Goal: Transaction & Acquisition: Purchase product/service

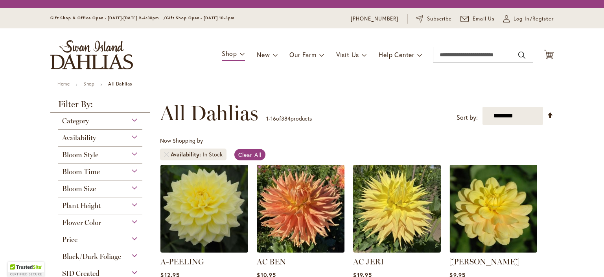
scroll to position [76, 0]
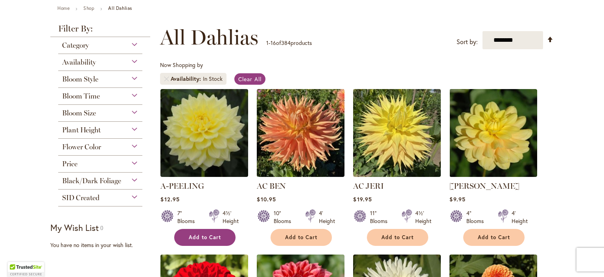
click at [210, 239] on span "Add to Cart" at bounding box center [205, 237] width 32 height 7
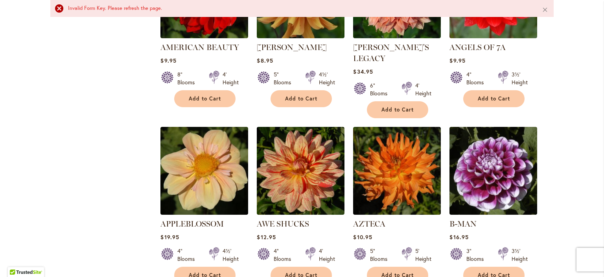
scroll to position [582, 0]
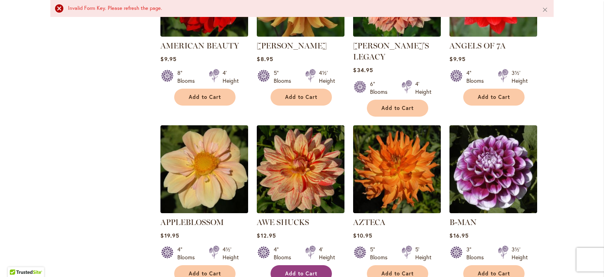
click at [286, 270] on span "Add to Cart" at bounding box center [301, 273] width 32 height 7
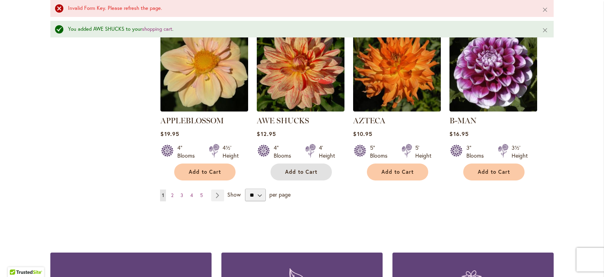
scroll to position [700, 0]
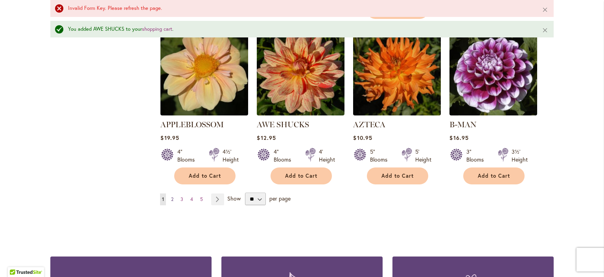
click at [171, 196] on span "2" at bounding box center [172, 199] width 2 height 6
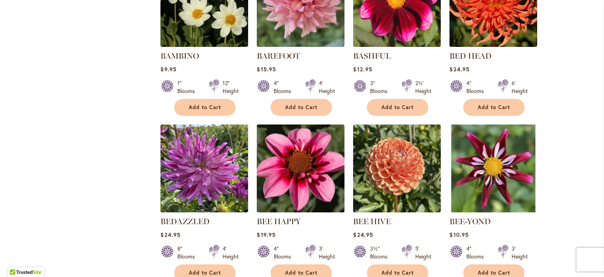
scroll to position [386, 0]
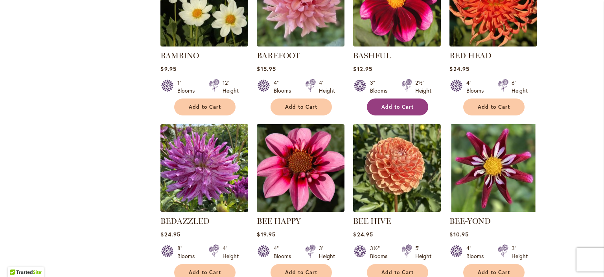
click at [382, 103] on span "Add to Cart" at bounding box center [398, 106] width 32 height 7
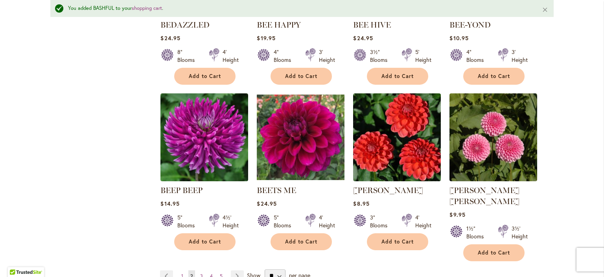
scroll to position [604, 0]
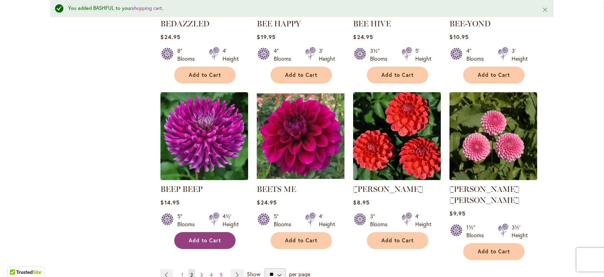
click at [192, 232] on button "Add to Cart" at bounding box center [204, 240] width 61 height 17
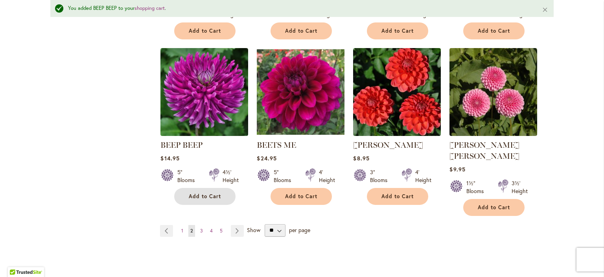
scroll to position [647, 0]
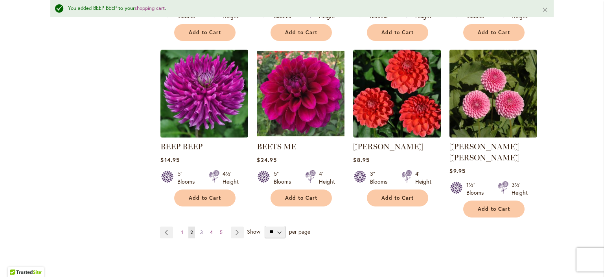
click at [200, 226] on link "Page 3" at bounding box center [201, 232] width 7 height 12
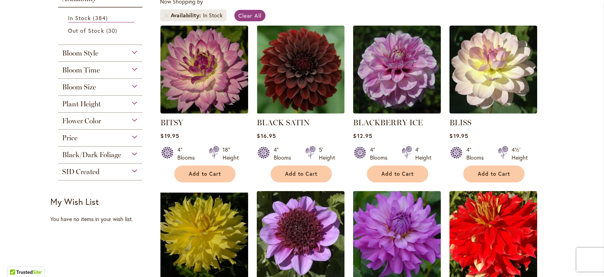
scroll to position [156, 0]
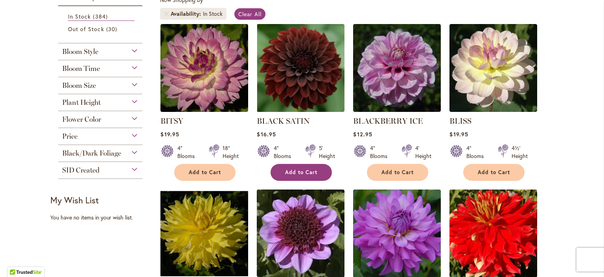
click at [307, 174] on span "Add to Cart" at bounding box center [301, 172] width 32 height 7
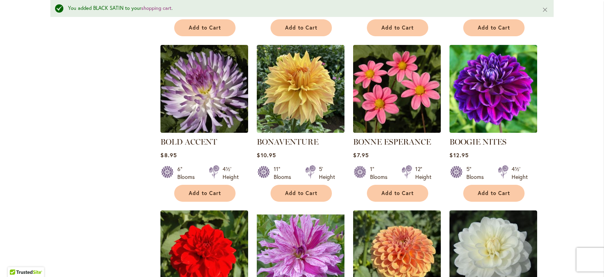
scroll to position [485, 0]
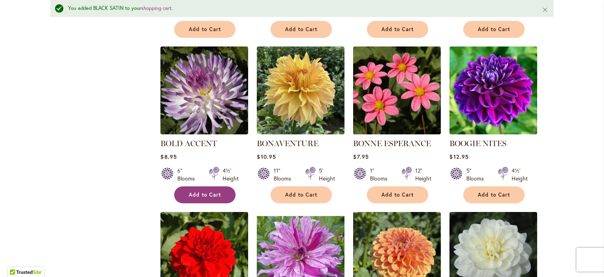
click at [208, 194] on span "Add to Cart" at bounding box center [205, 194] width 32 height 7
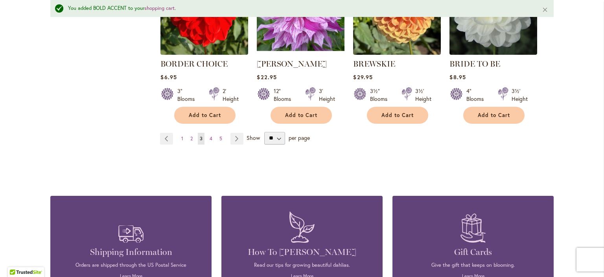
scroll to position [730, 0]
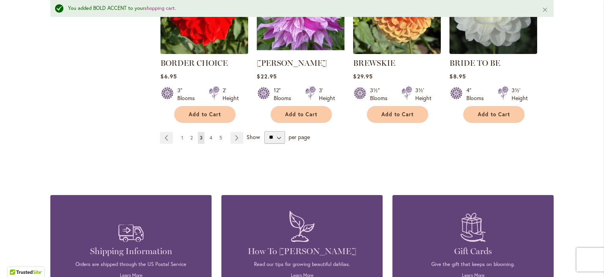
click at [210, 135] on span "4" at bounding box center [211, 138] width 3 height 6
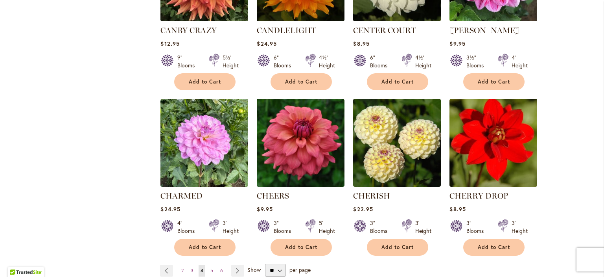
scroll to position [588, 0]
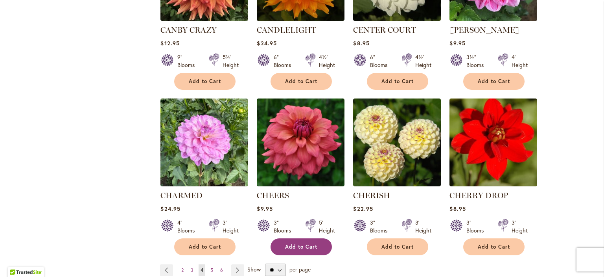
click at [302, 243] on span "Add to Cart" at bounding box center [301, 246] width 32 height 7
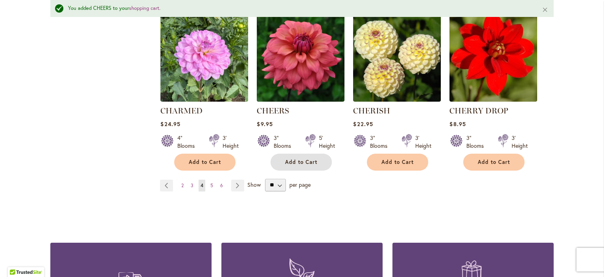
scroll to position [695, 0]
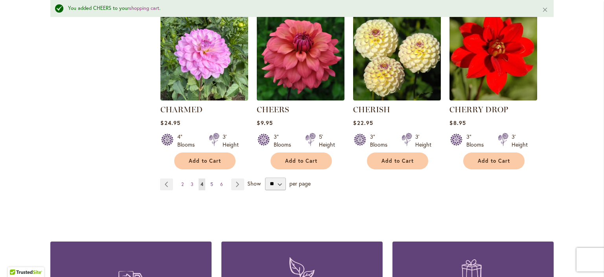
click at [210, 181] on link "Page 5" at bounding box center [212, 184] width 7 height 12
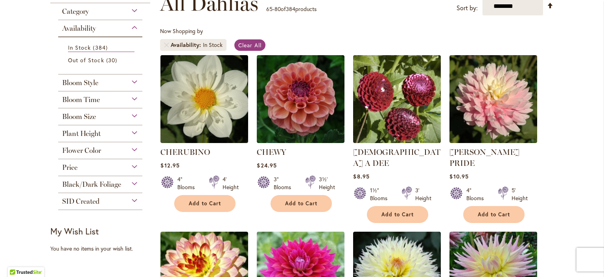
scroll to position [130, 0]
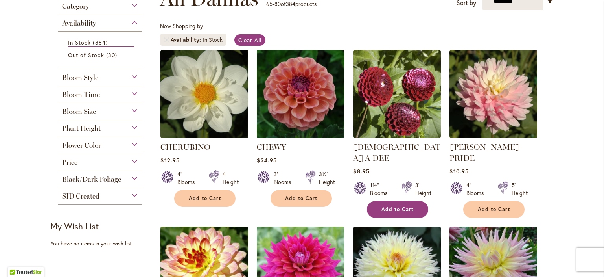
click at [395, 201] on button "Add to Cart" at bounding box center [397, 209] width 61 height 17
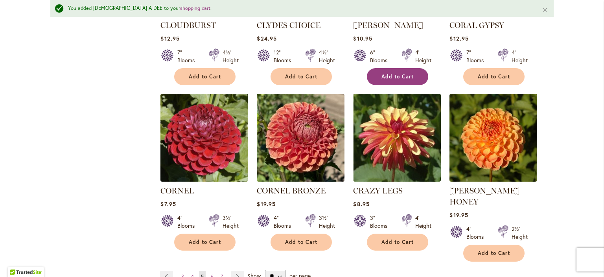
scroll to position [625, 0]
click at [211, 270] on link "Page 6" at bounding box center [212, 276] width 7 height 12
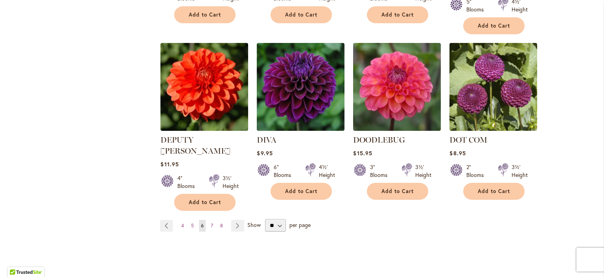
scroll to position [655, 0]
click at [211, 222] on span "7" at bounding box center [212, 225] width 2 height 6
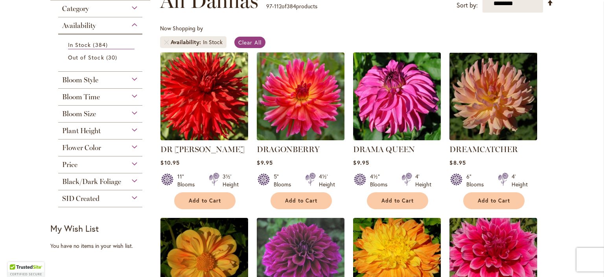
scroll to position [128, 0]
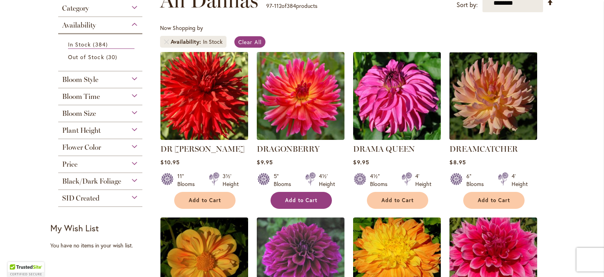
click at [309, 201] on span "Add to Cart" at bounding box center [301, 200] width 32 height 7
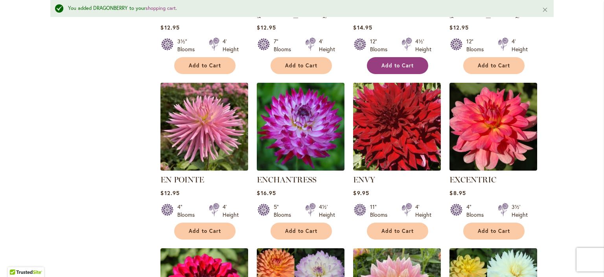
scroll to position [456, 0]
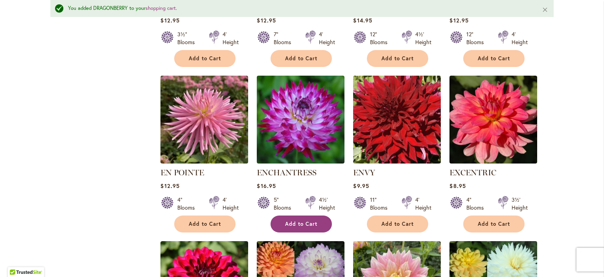
click at [298, 223] on span "Add to Cart" at bounding box center [301, 223] width 32 height 7
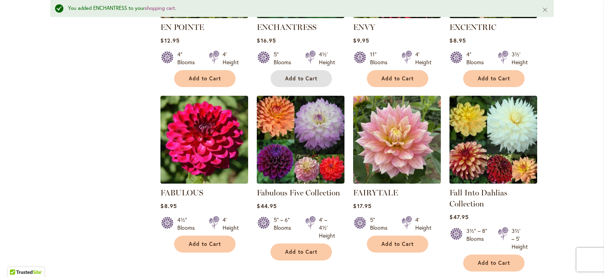
scroll to position [601, 0]
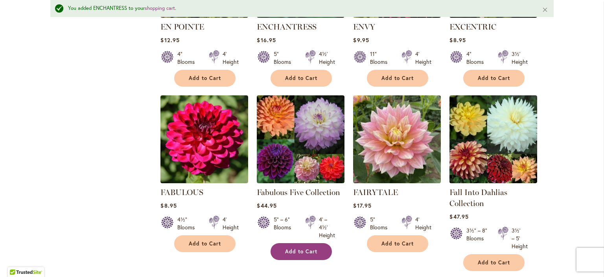
click at [300, 244] on button "Add to Cart" at bounding box center [301, 251] width 61 height 17
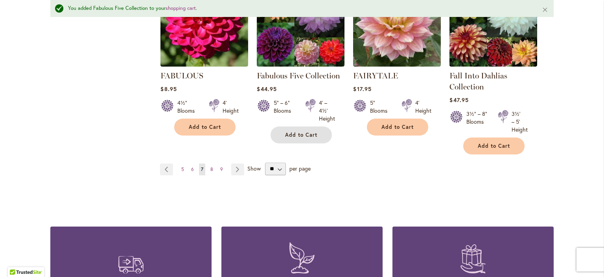
scroll to position [718, 0]
click at [210, 164] on link "Page 8" at bounding box center [212, 169] width 7 height 12
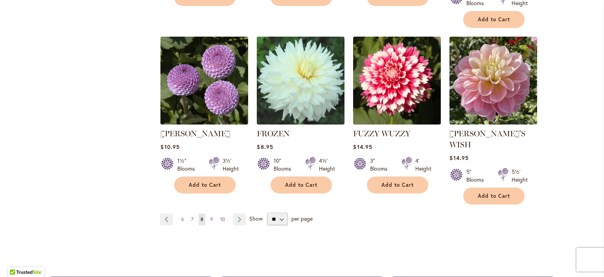
scroll to position [672, 0]
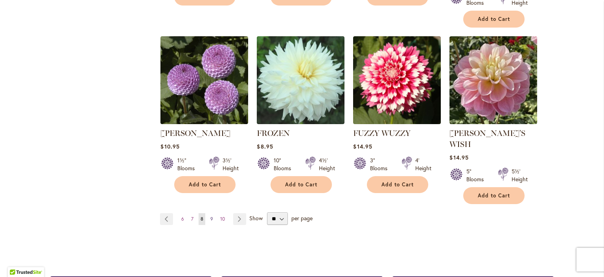
click at [210, 216] on span "9" at bounding box center [211, 219] width 3 height 6
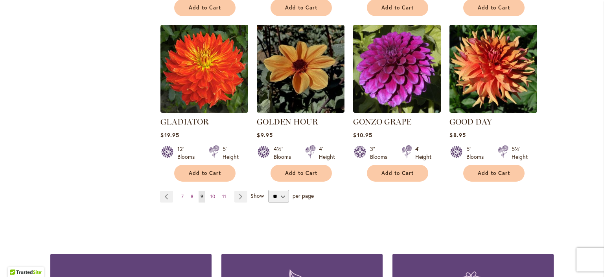
scroll to position [673, 0]
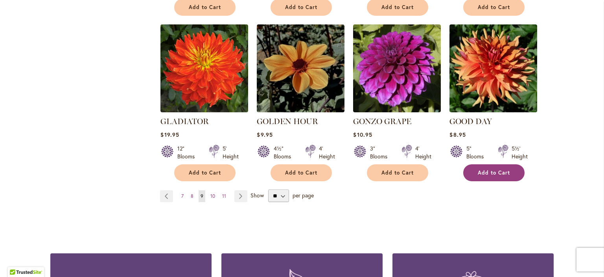
click at [483, 164] on button "Add to Cart" at bounding box center [493, 172] width 61 height 17
click at [212, 193] on span "10" at bounding box center [212, 196] width 5 height 6
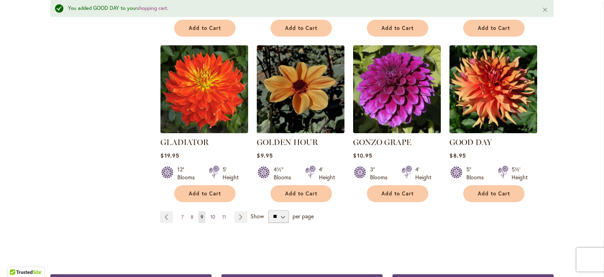
scroll to position [694, 0]
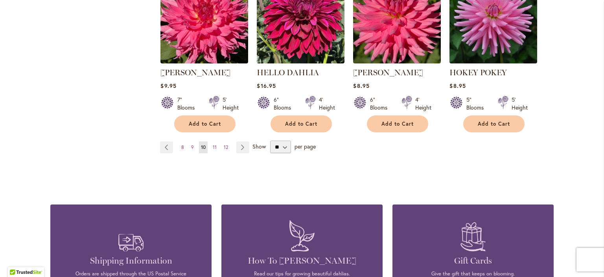
scroll to position [730, 0]
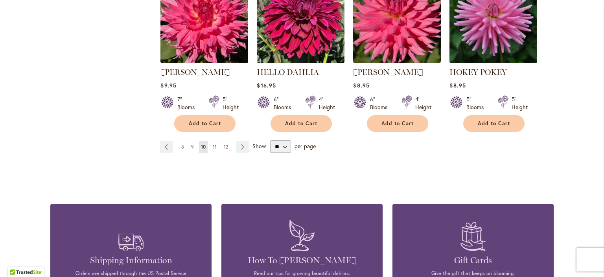
click at [213, 144] on span "11" at bounding box center [215, 147] width 4 height 6
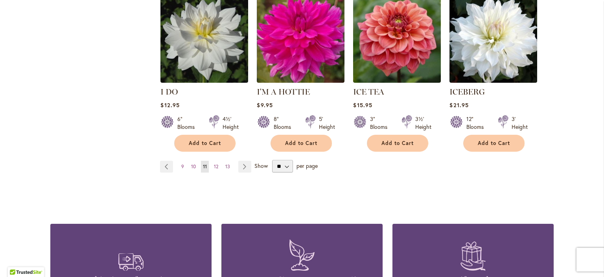
scroll to position [703, 0]
